Goal: Information Seeking & Learning: Understand process/instructions

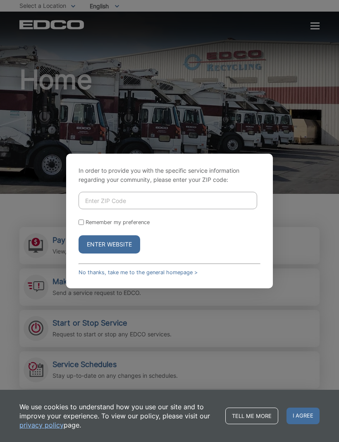
click at [99, 209] on input "Enter ZIP Code" at bounding box center [168, 200] width 179 height 17
type input "92024"
click at [90, 253] on button "Enter Website" at bounding box center [110, 244] width 62 height 18
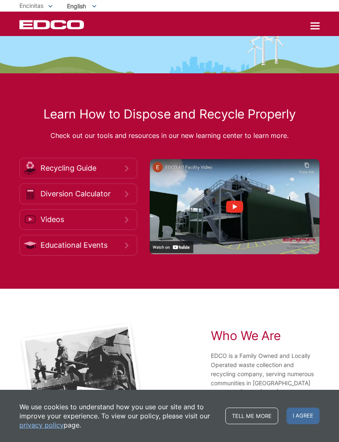
scroll to position [1254, 0]
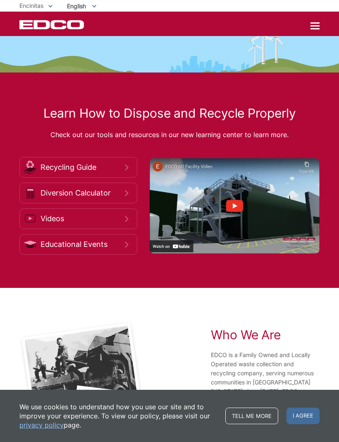
click at [32, 174] on icon at bounding box center [30, 168] width 12 height 14
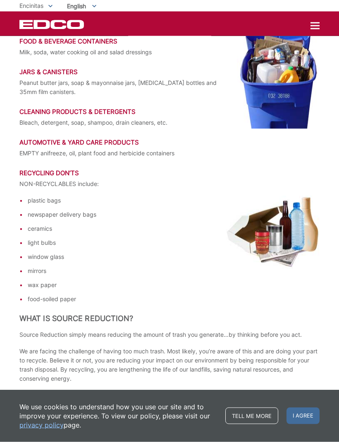
scroll to position [1156, 0]
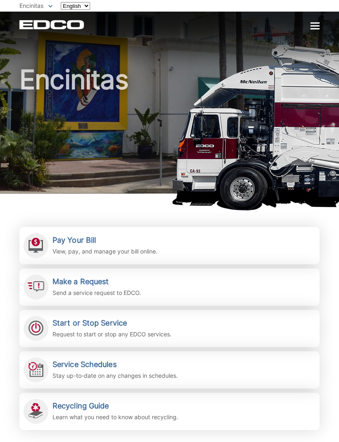
scroll to position [1282, 0]
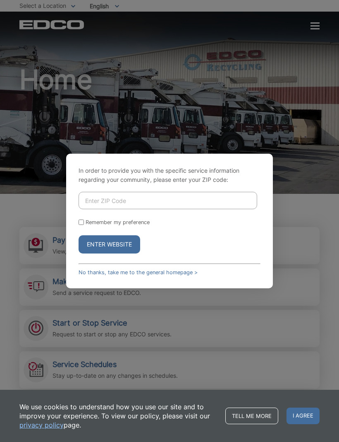
click at [105, 209] on input "Enter ZIP Code" at bounding box center [168, 200] width 179 height 17
type input "92024"
click at [93, 253] on button "Enter Website" at bounding box center [110, 244] width 62 height 18
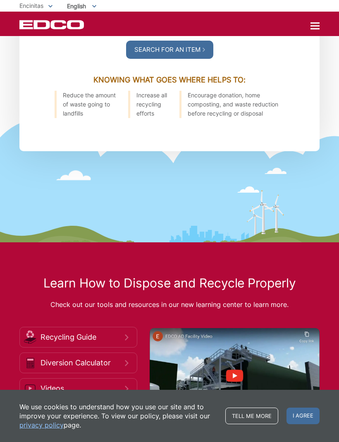
scroll to position [1084, 0]
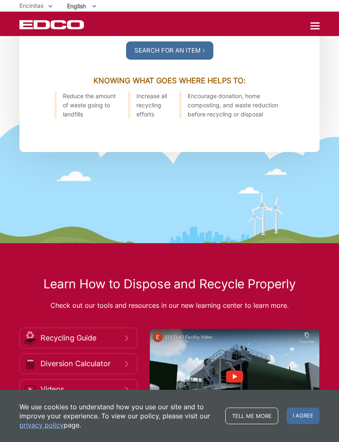
click at [311, 26] on div at bounding box center [315, 25] width 9 height 1
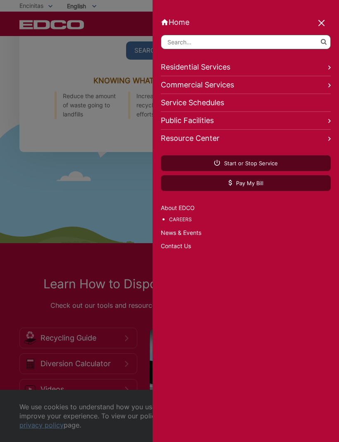
click at [334, 426] on div "Home Back Home Residential Services Overview Curbside Pickup Recycling Organic …" at bounding box center [246, 221] width 187 height 442
click at [172, 224] on link "Careers" at bounding box center [250, 219] width 162 height 9
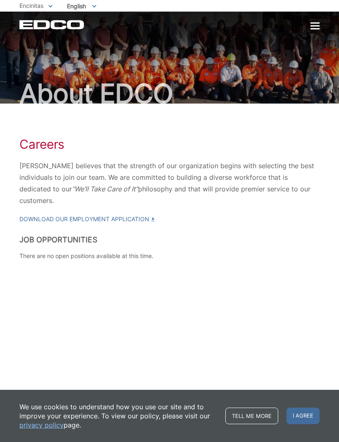
click at [298, 26] on div "EDCO Logo Home Residential Services Curbside Pickup Recycling Organic Recycling…" at bounding box center [169, 25] width 301 height 10
click at [312, 26] on div at bounding box center [315, 25] width 9 height 1
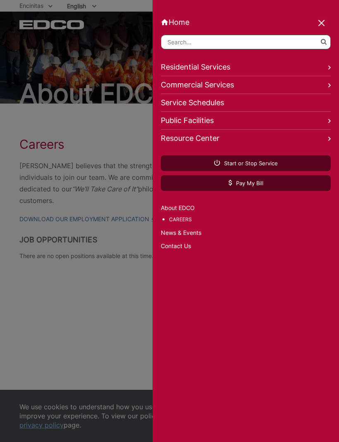
click at [164, 67] on link "Residential Services" at bounding box center [246, 67] width 170 height 18
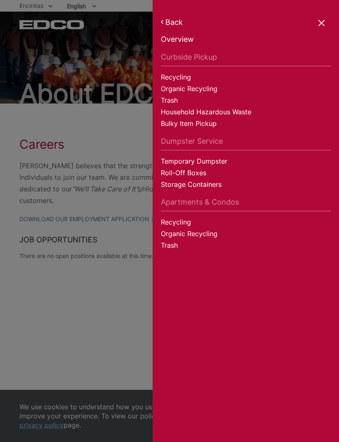
click at [165, 126] on link "Bulky Item Pickup" at bounding box center [246, 125] width 170 height 12
